Goal: Check status: Check status

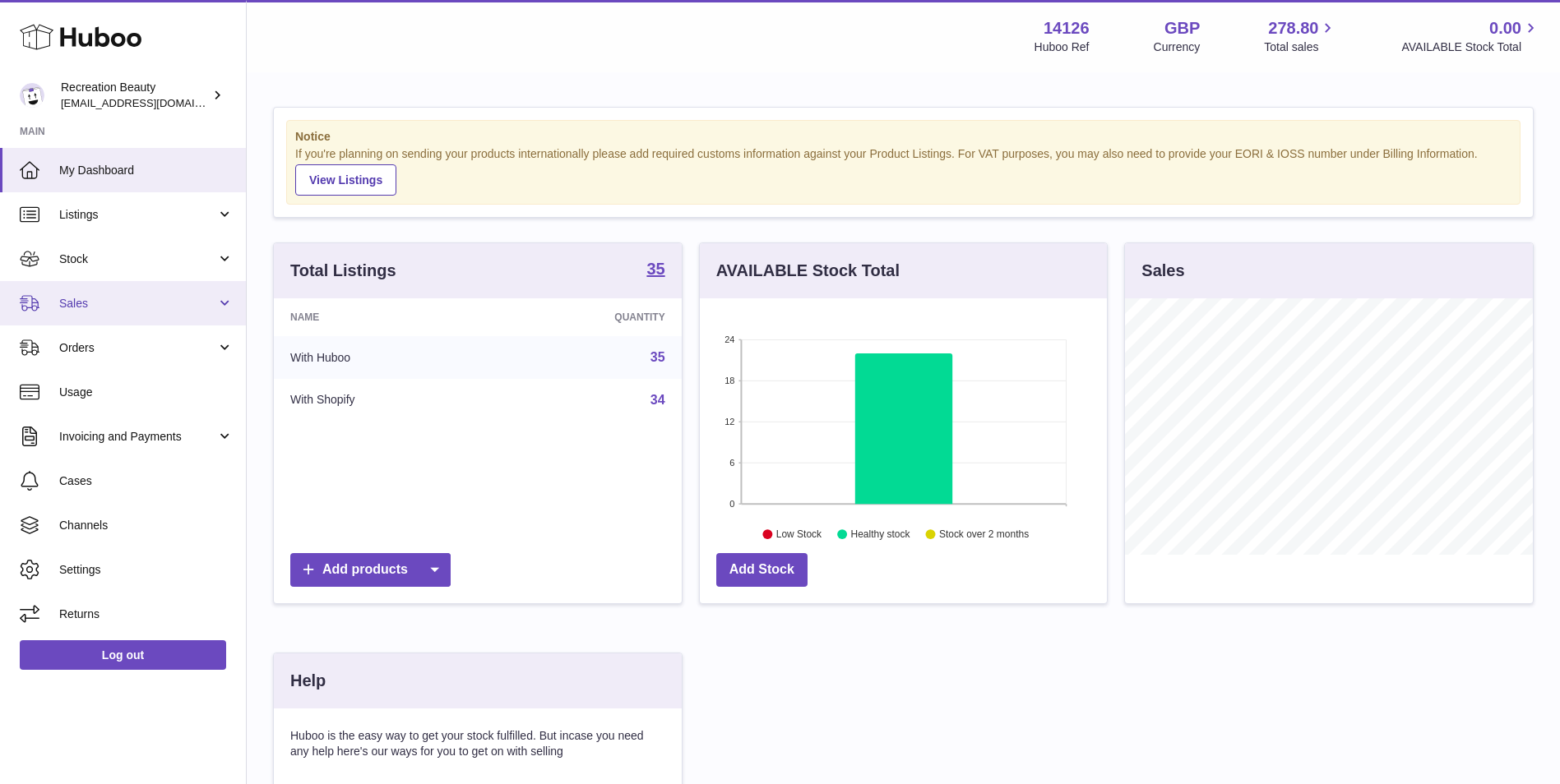
scroll to position [257, 407]
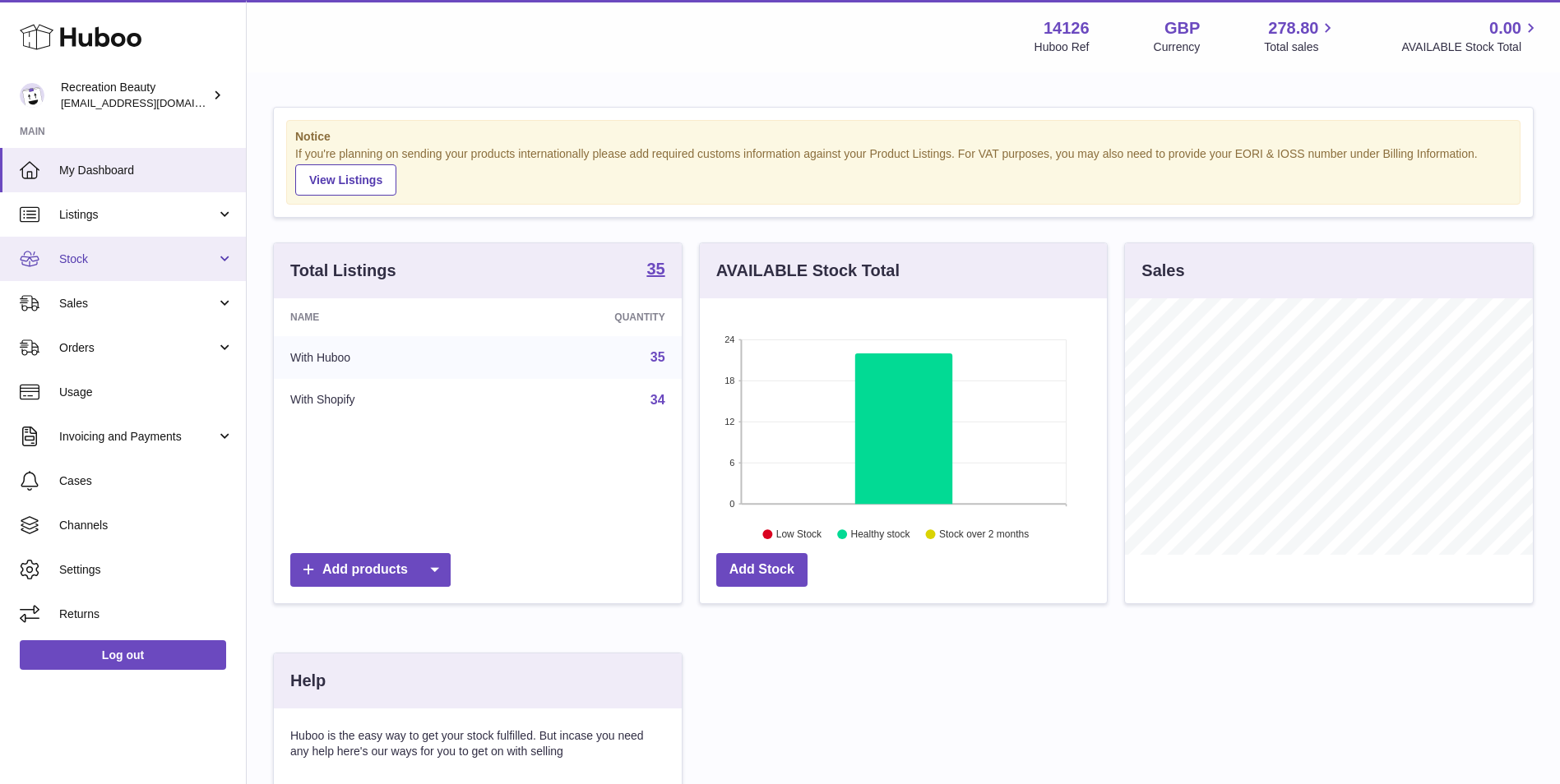
click at [131, 263] on span "Stock" at bounding box center [138, 259] width 157 height 15
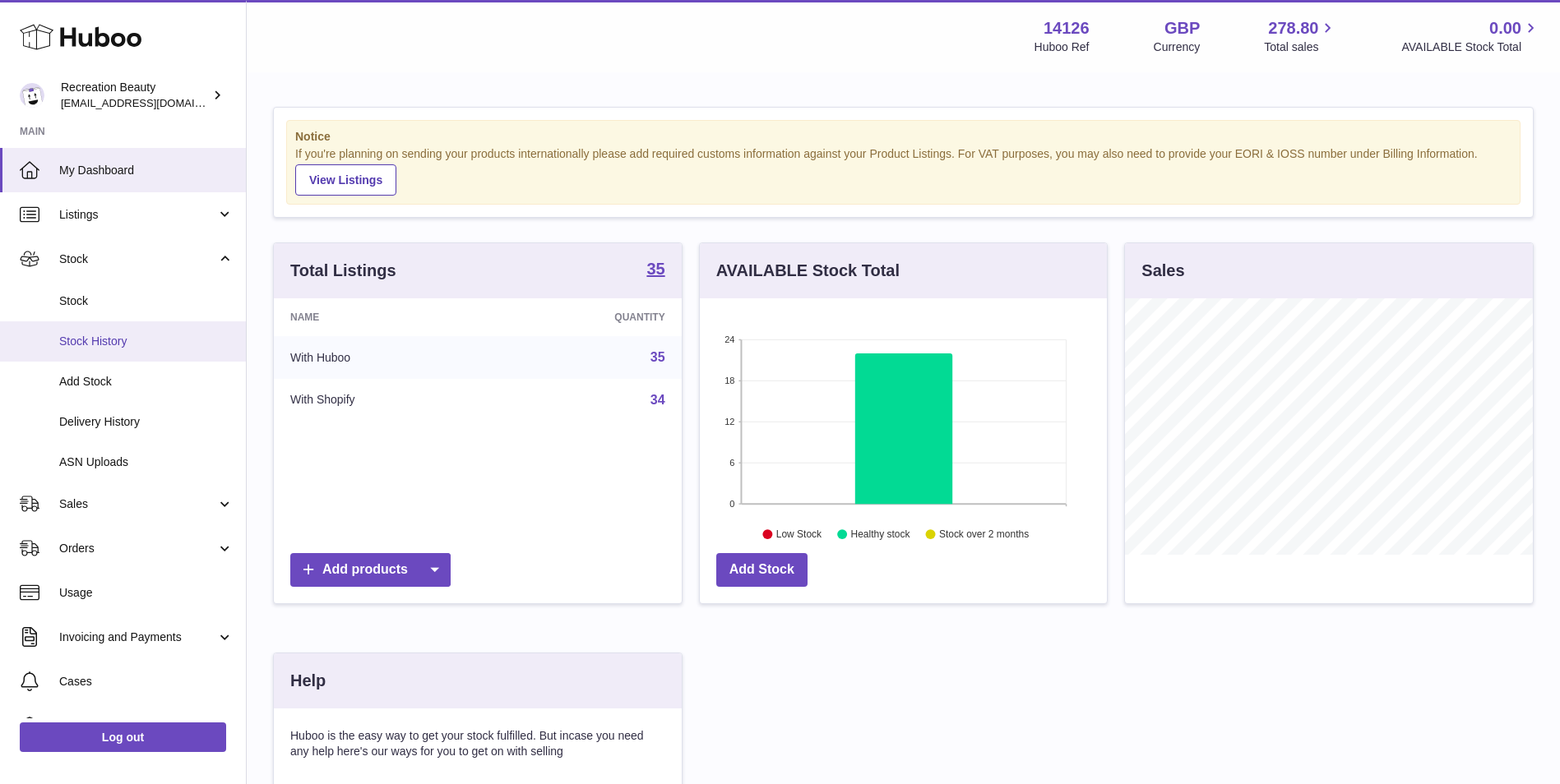
click at [141, 347] on span "Stock History" at bounding box center [147, 341] width 175 height 15
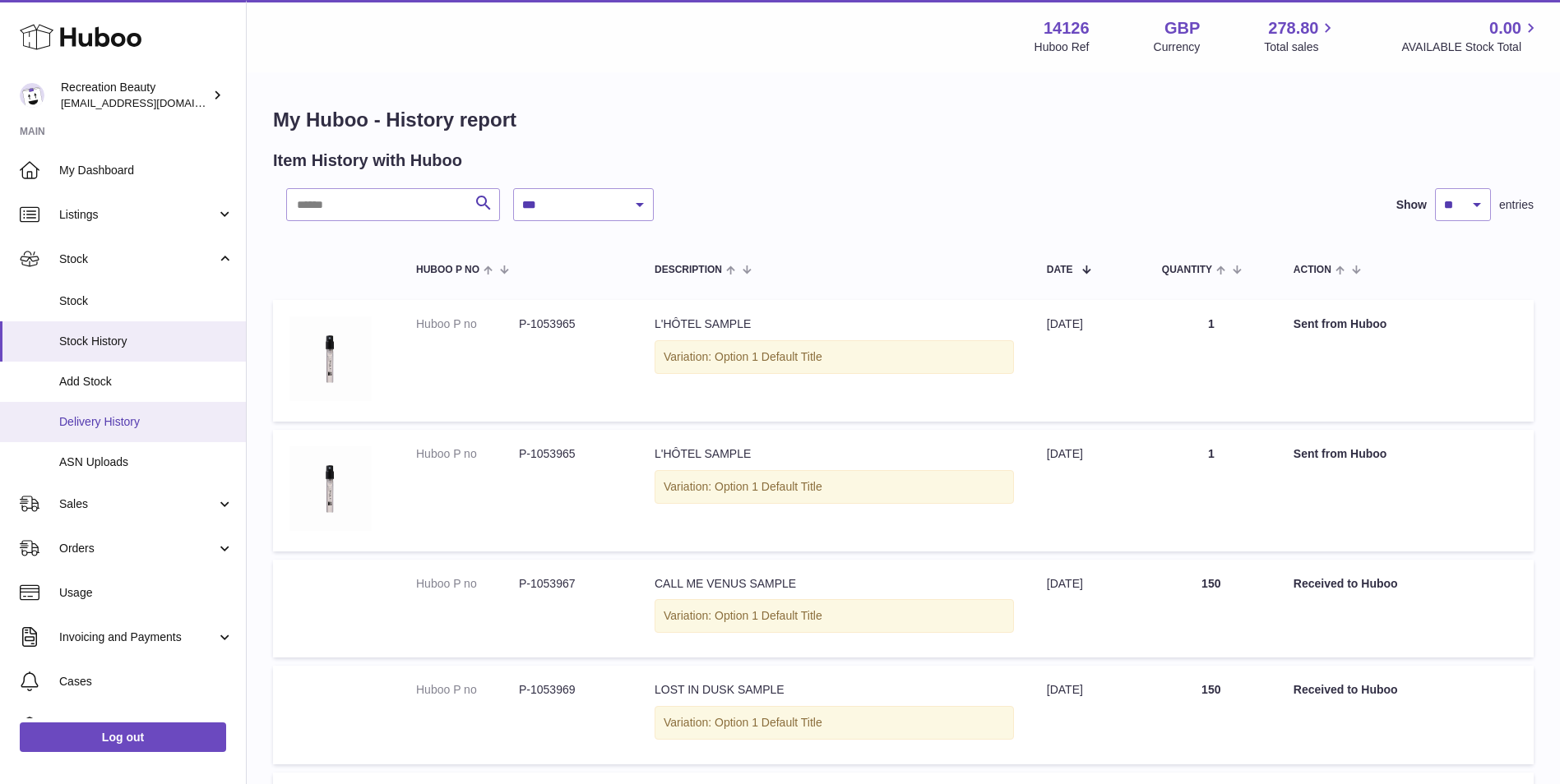
click at [151, 418] on span "Delivery History" at bounding box center [147, 421] width 175 height 15
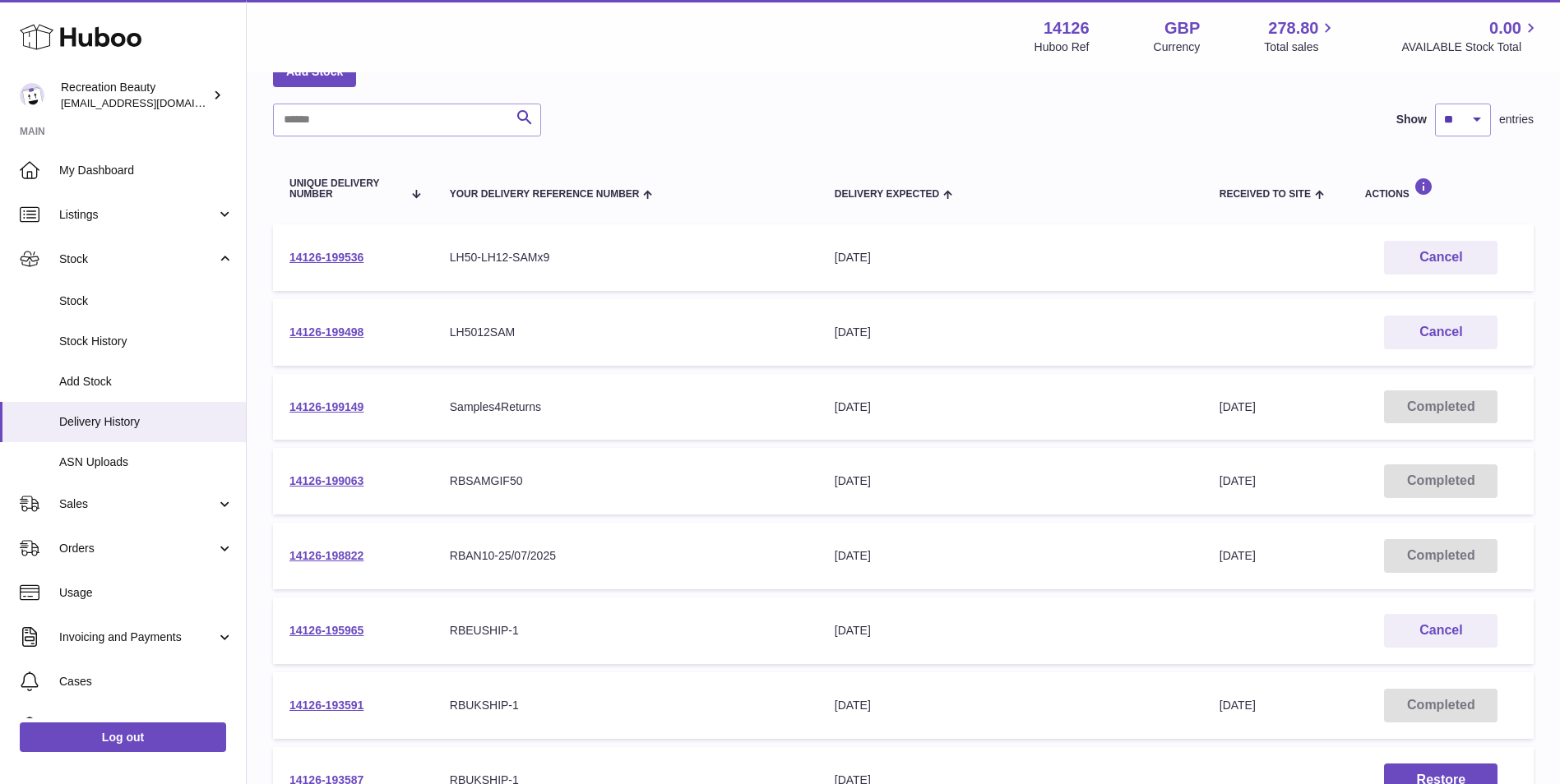
scroll to position [138, 0]
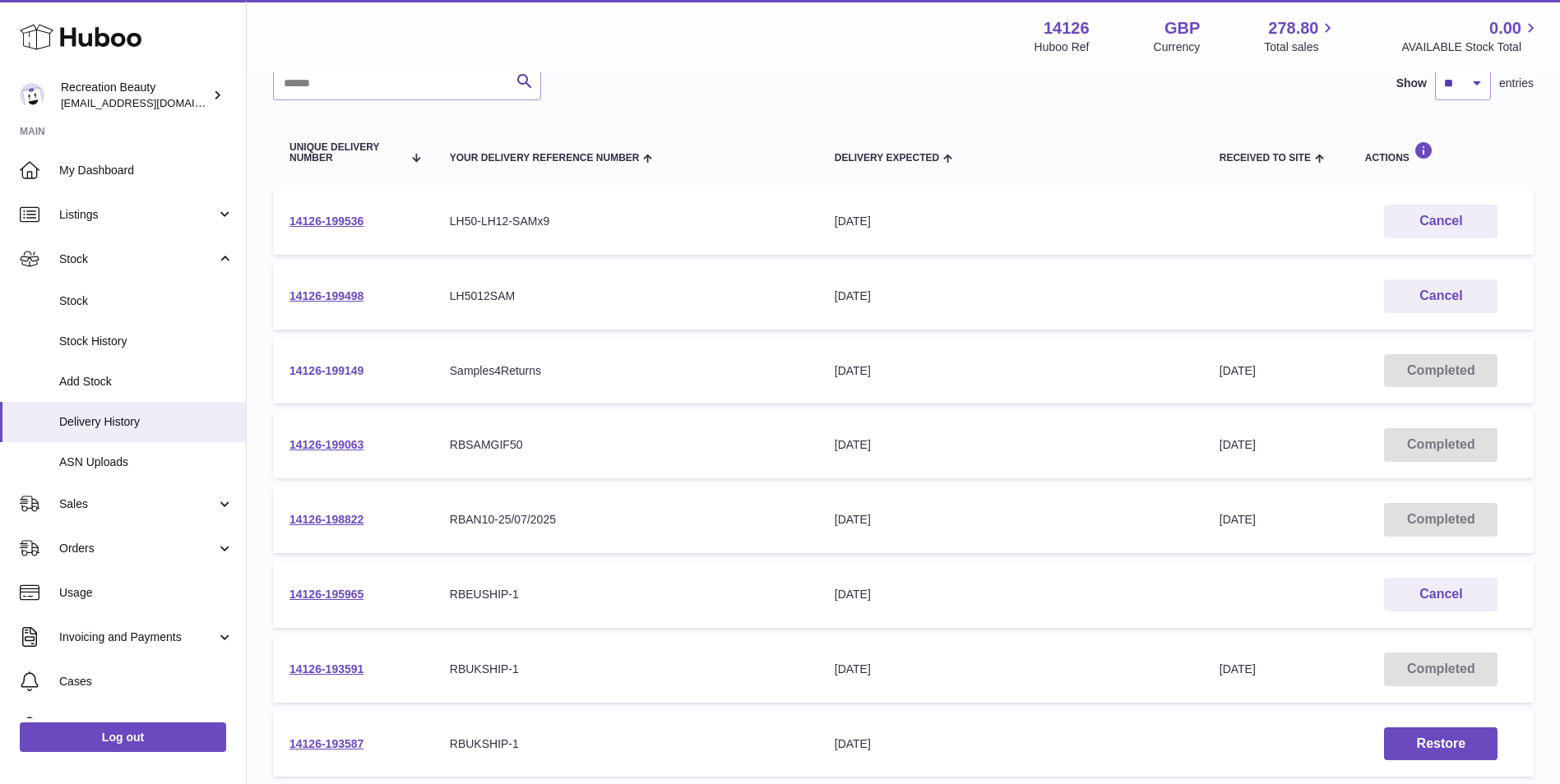
click at [340, 365] on link "14126-199149" at bounding box center [327, 371] width 74 height 14
click at [331, 291] on link "14126-199498" at bounding box center [327, 296] width 74 height 14
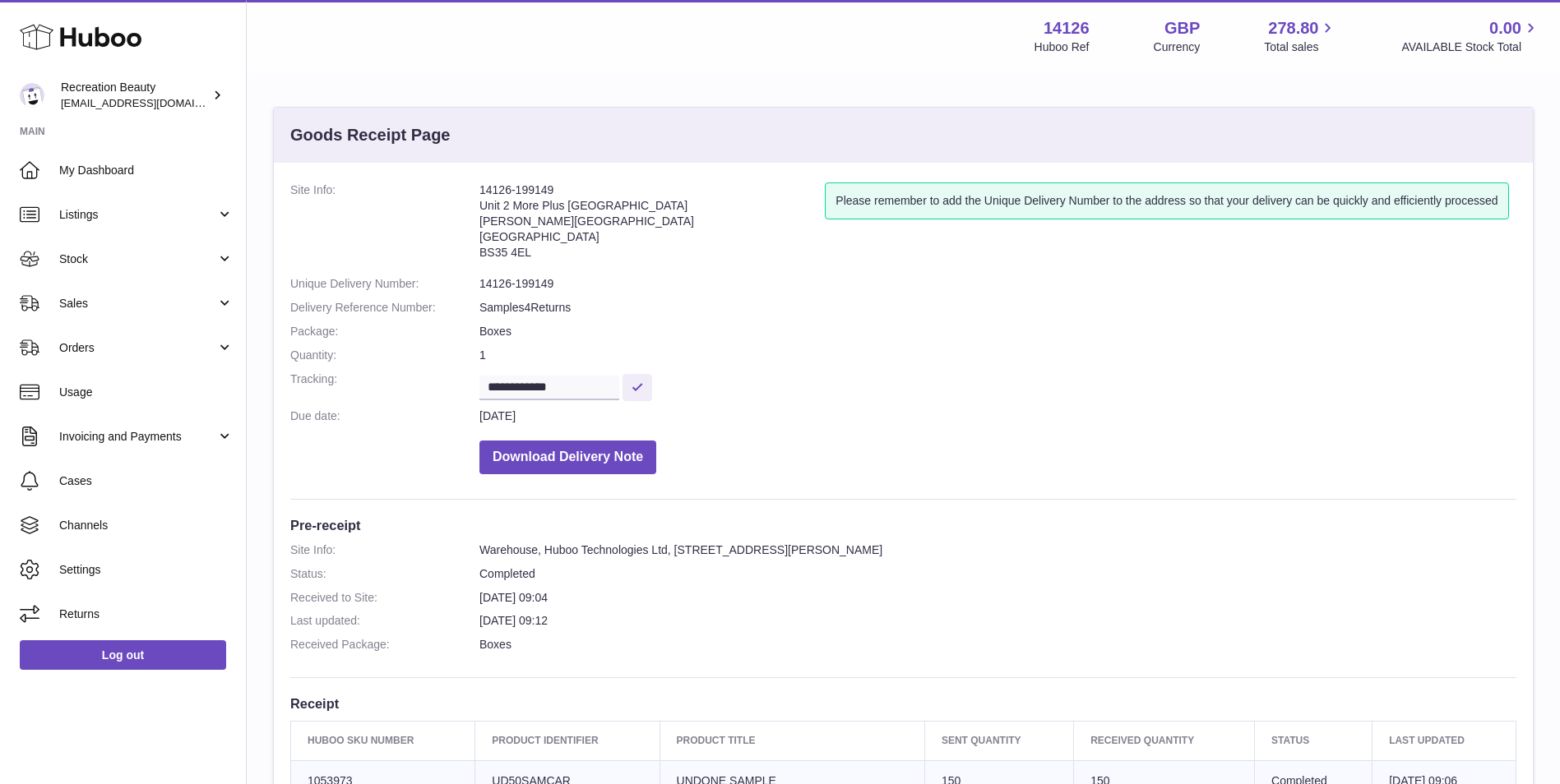
drag, startPoint x: 542, startPoint y: 192, endPoint x: 476, endPoint y: 188, distance: 66.1
click at [476, 188] on dl "**********" at bounding box center [903, 332] width 1226 height 300
copy dl "14126-199149"
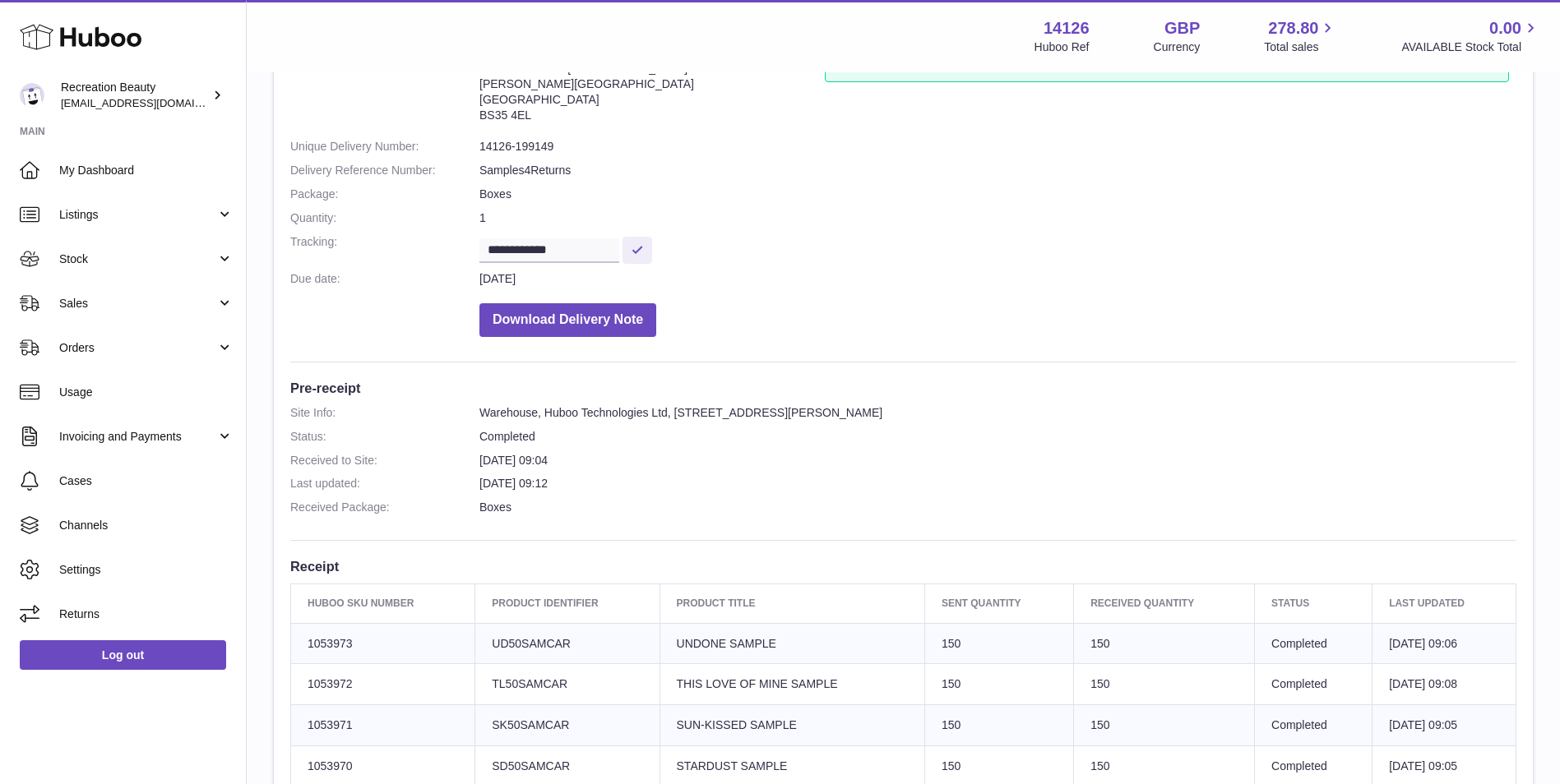
scroll to position [274, 0]
